Goal: Transaction & Acquisition: Download file/media

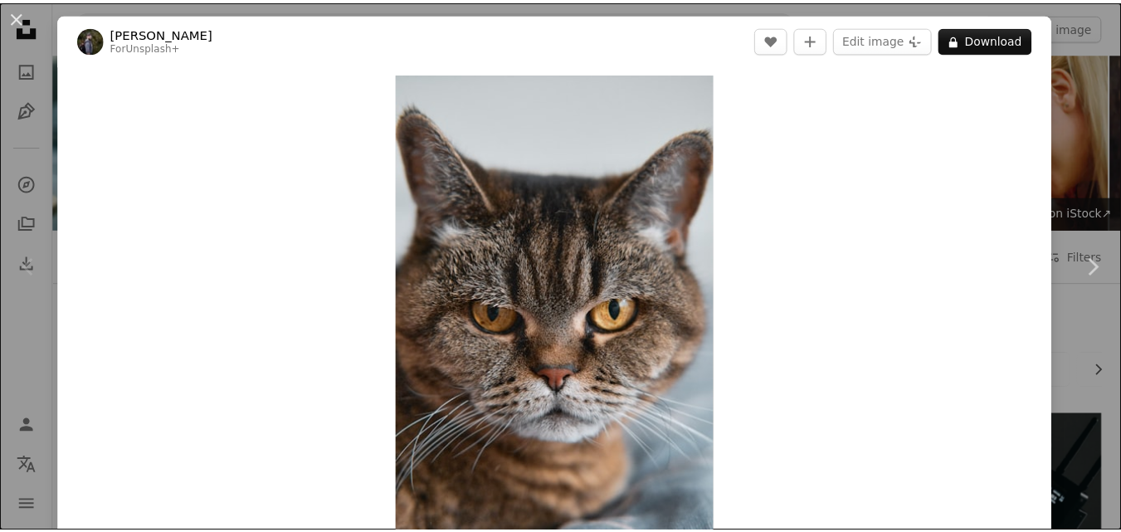
scroll to position [415, 0]
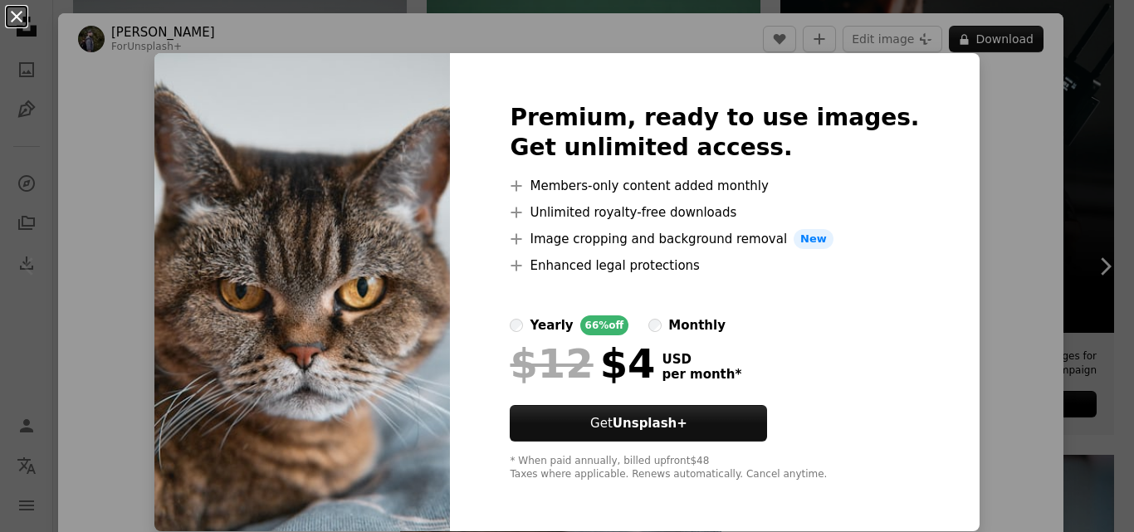
click at [14, 12] on button "An X shape" at bounding box center [17, 17] width 20 height 20
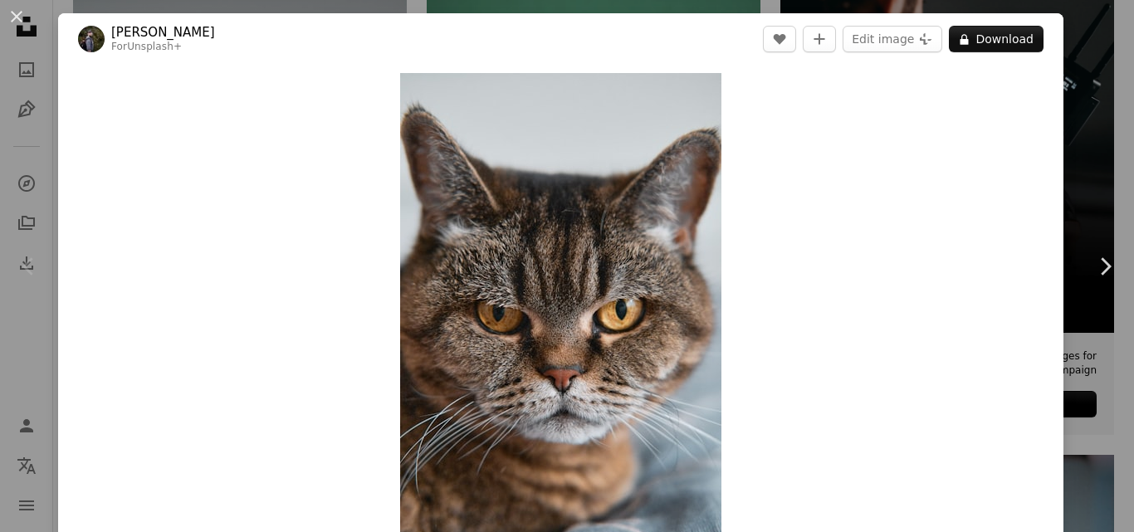
click at [20, 16] on button "An X shape" at bounding box center [17, 17] width 20 height 20
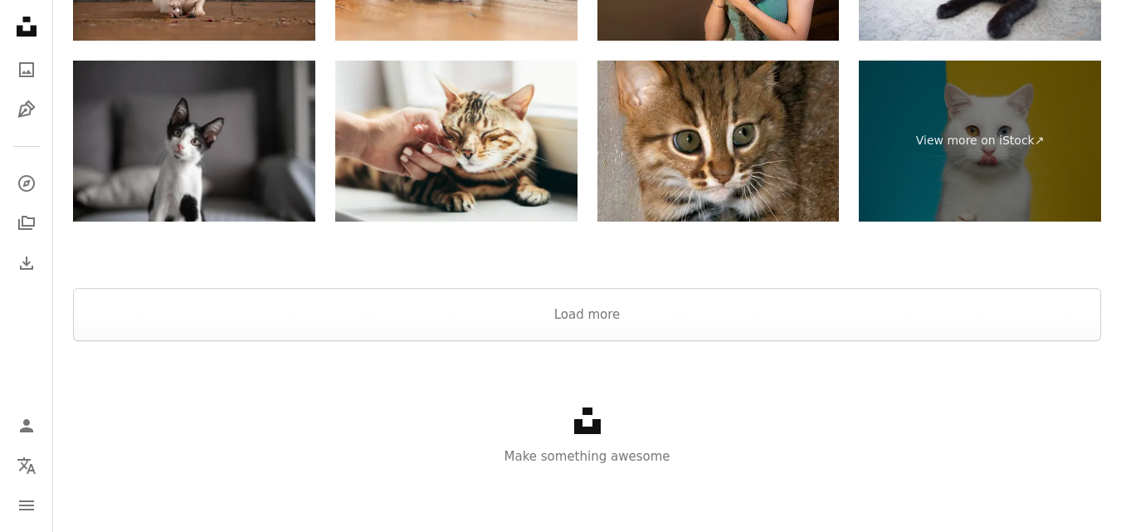
scroll to position [3581, 0]
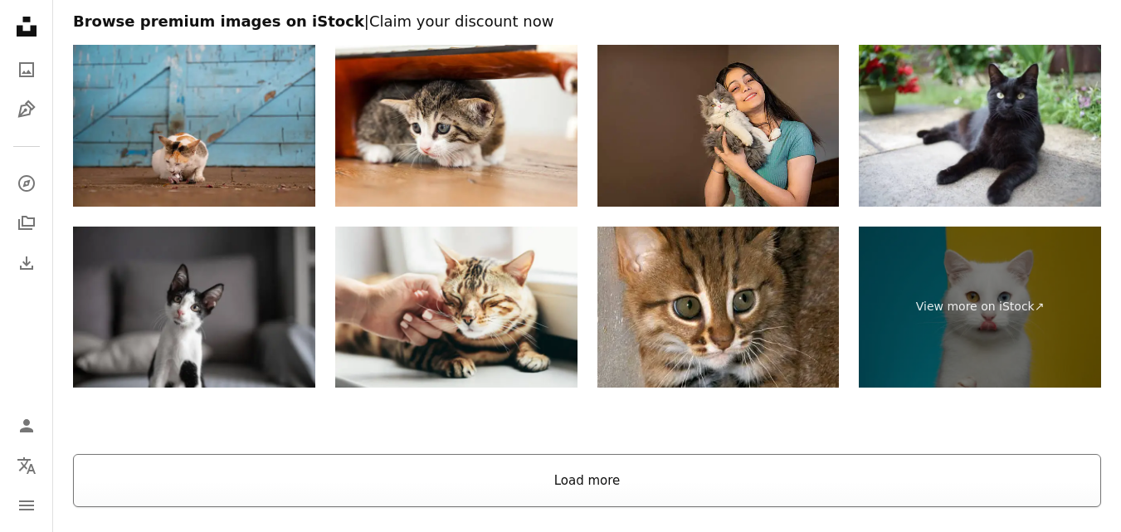
click at [569, 476] on button "Load more" at bounding box center [587, 480] width 1029 height 53
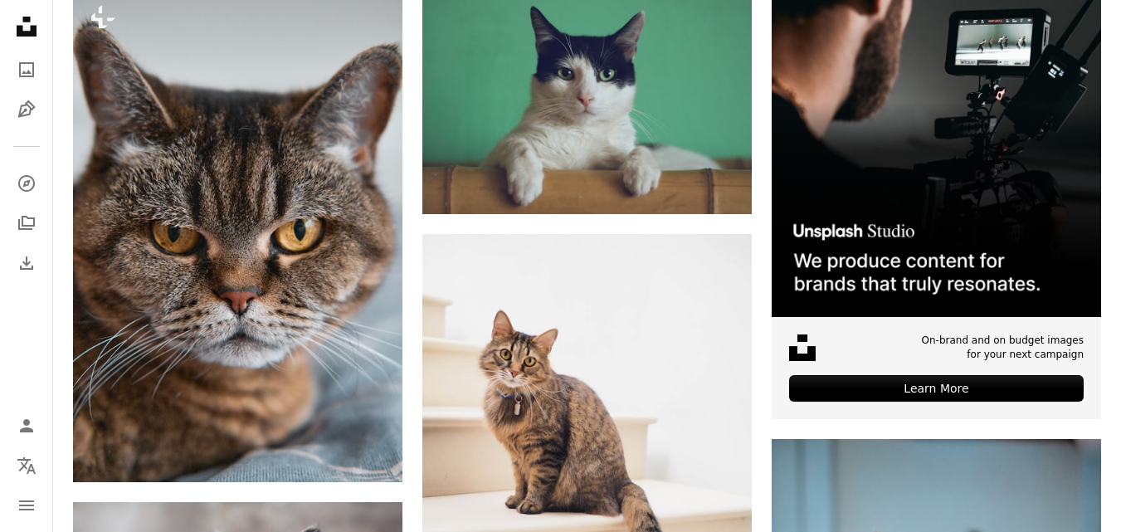
scroll to position [593, 0]
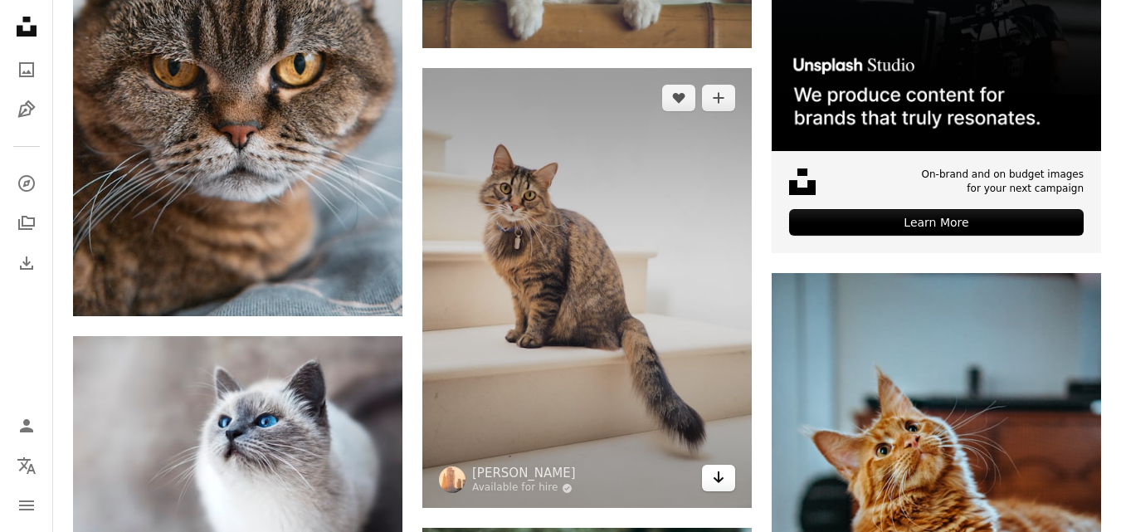
click at [717, 471] on icon "Arrow pointing down" at bounding box center [718, 477] width 13 height 20
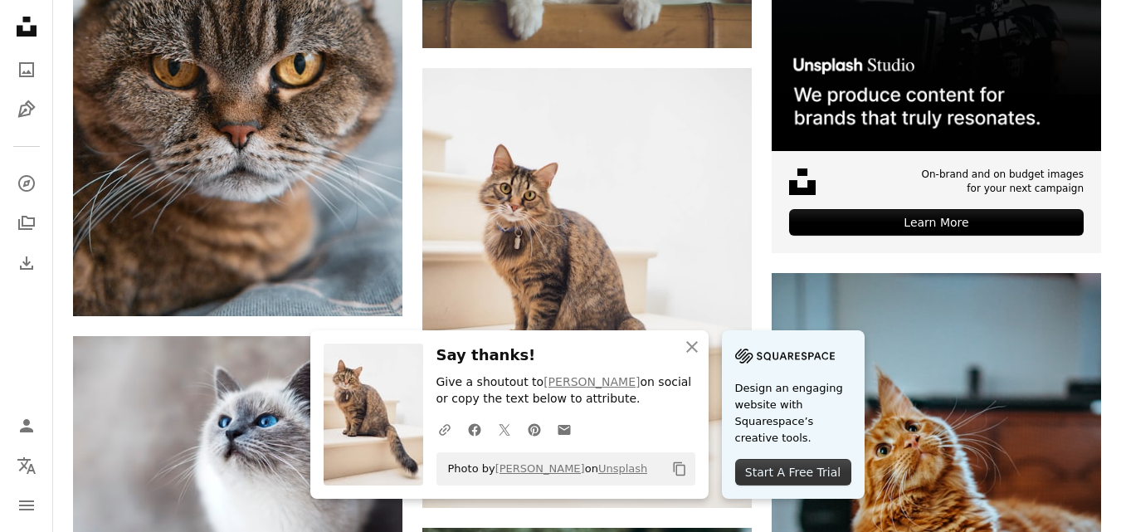
click at [803, 472] on div "Start A Free Trial" at bounding box center [793, 472] width 116 height 27
click at [688, 343] on icon "button" at bounding box center [693, 347] width 12 height 12
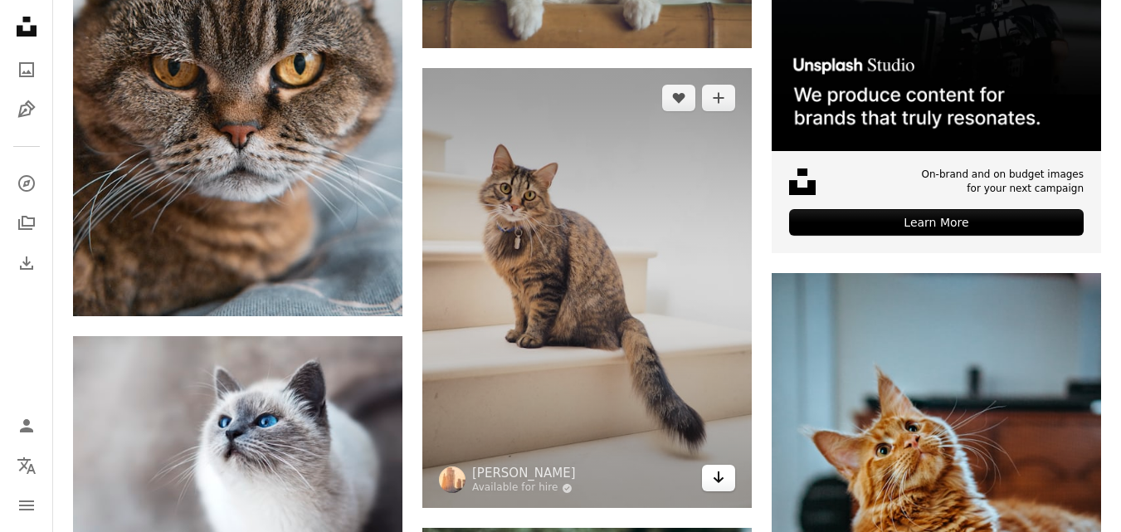
click at [716, 474] on icon "Arrow pointing down" at bounding box center [718, 477] width 13 height 20
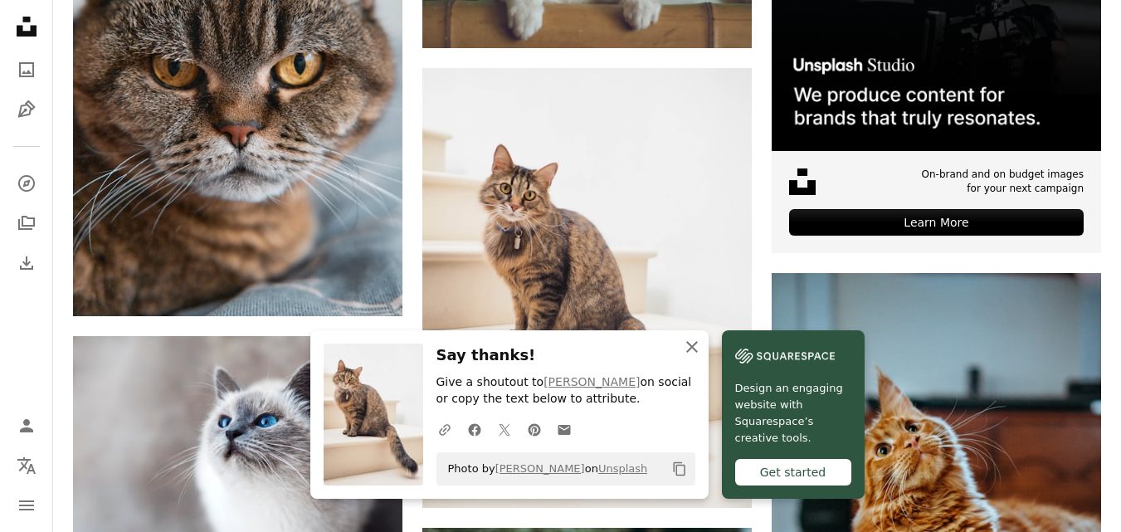
drag, startPoint x: 694, startPoint y: 346, endPoint x: 684, endPoint y: 345, distance: 10.0
click at [693, 345] on icon "An X shape" at bounding box center [692, 347] width 20 height 20
